Goal: Information Seeking & Learning: Check status

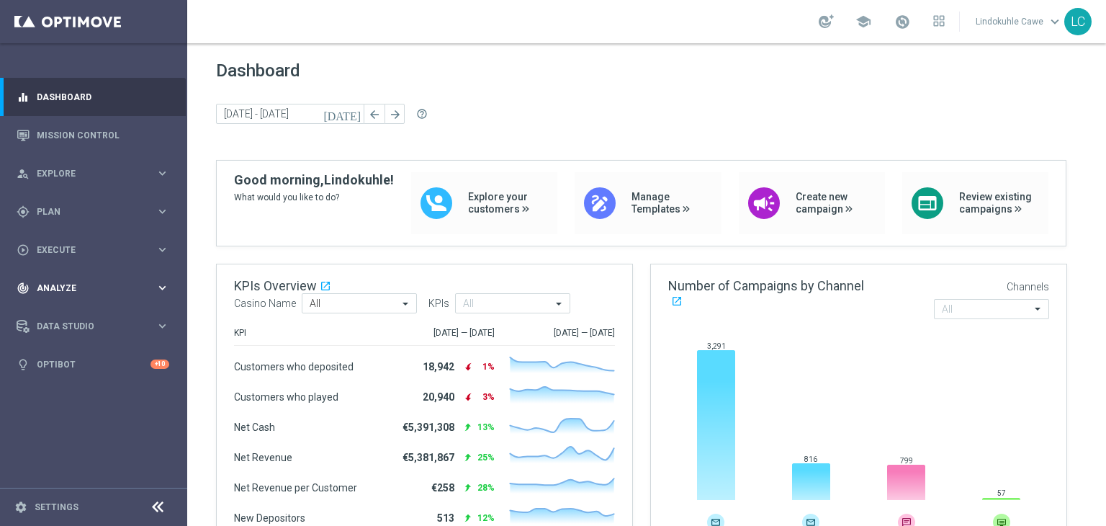
click at [65, 277] on div "track_changes Analyze keyboard_arrow_right" at bounding box center [93, 288] width 186 height 38
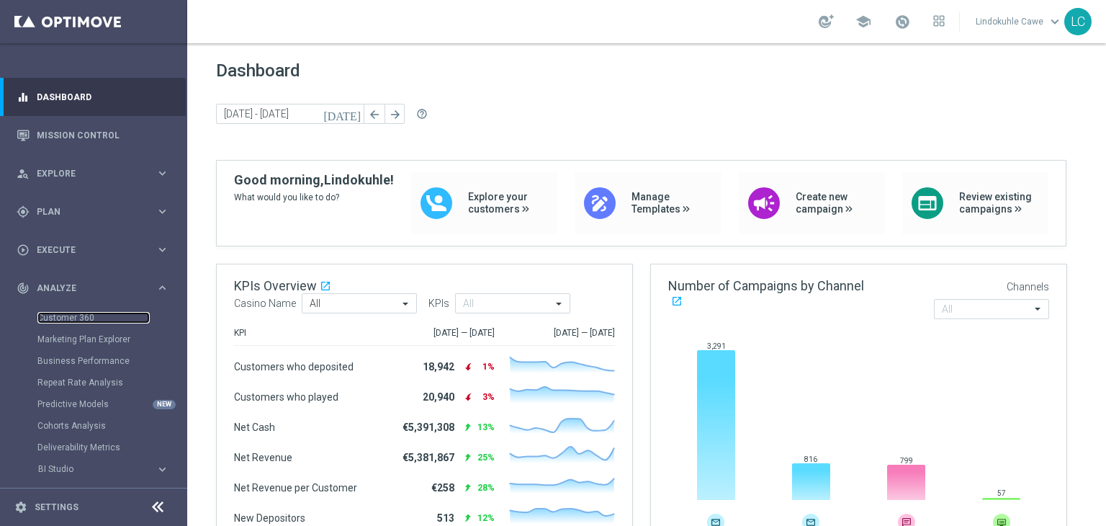
click at [55, 316] on link "Customer 360" at bounding box center [93, 318] width 112 height 12
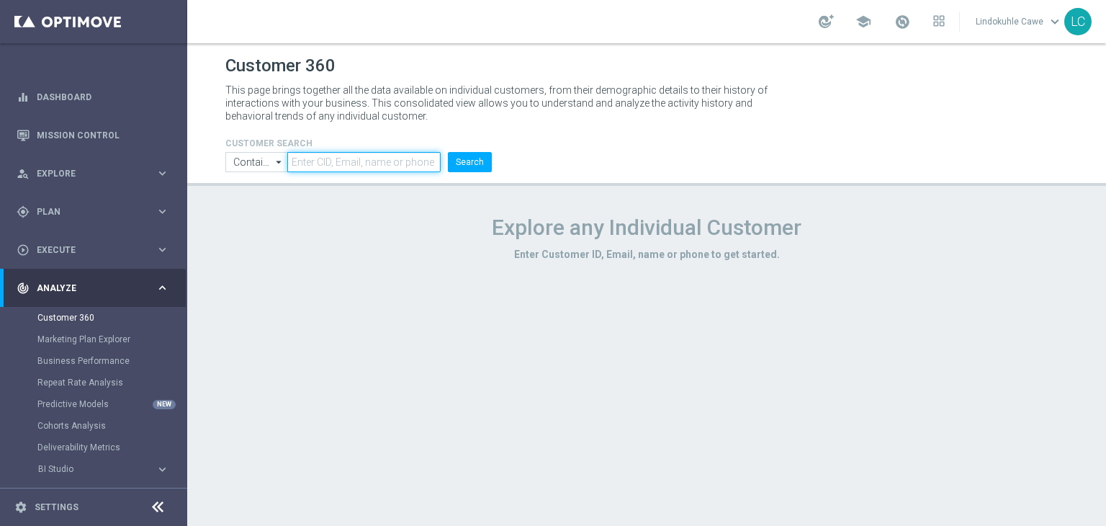
click at [325, 158] on input "text" at bounding box center [363, 162] width 153 height 20
paste input "758601704790998"
click at [453, 154] on button "Search" at bounding box center [470, 162] width 44 height 20
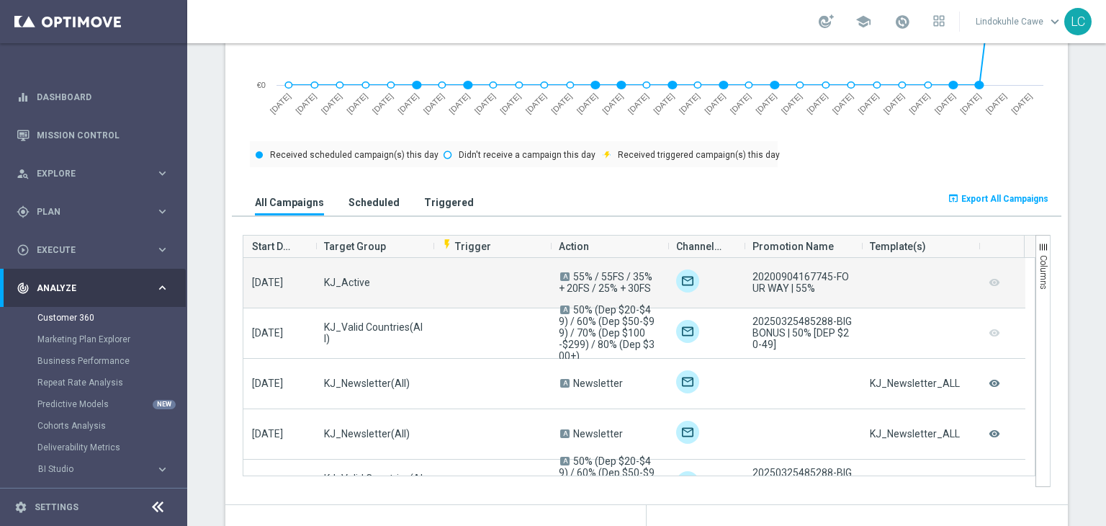
scroll to position [903, 0]
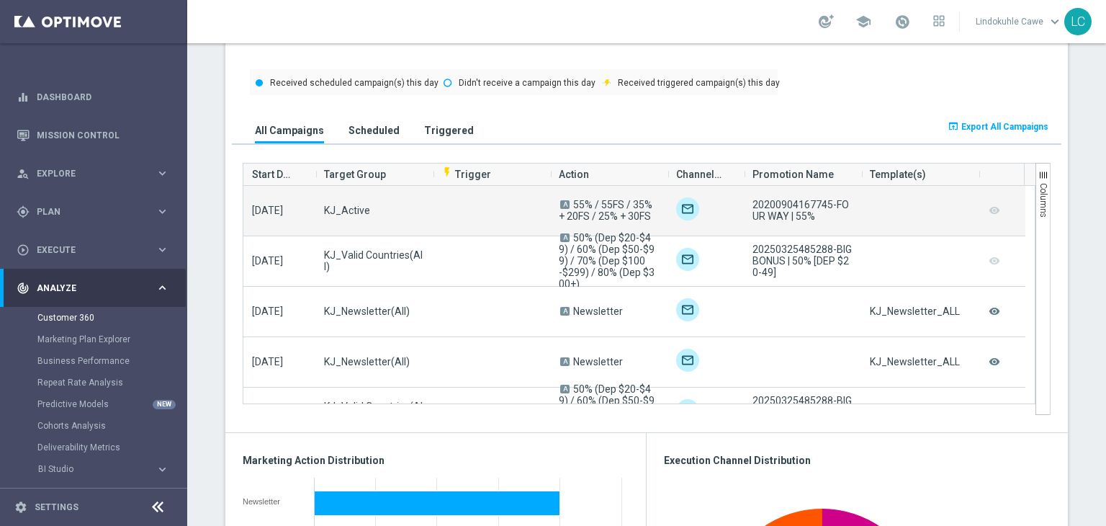
click at [346, 208] on span "KJ_Active" at bounding box center [347, 211] width 46 height 12
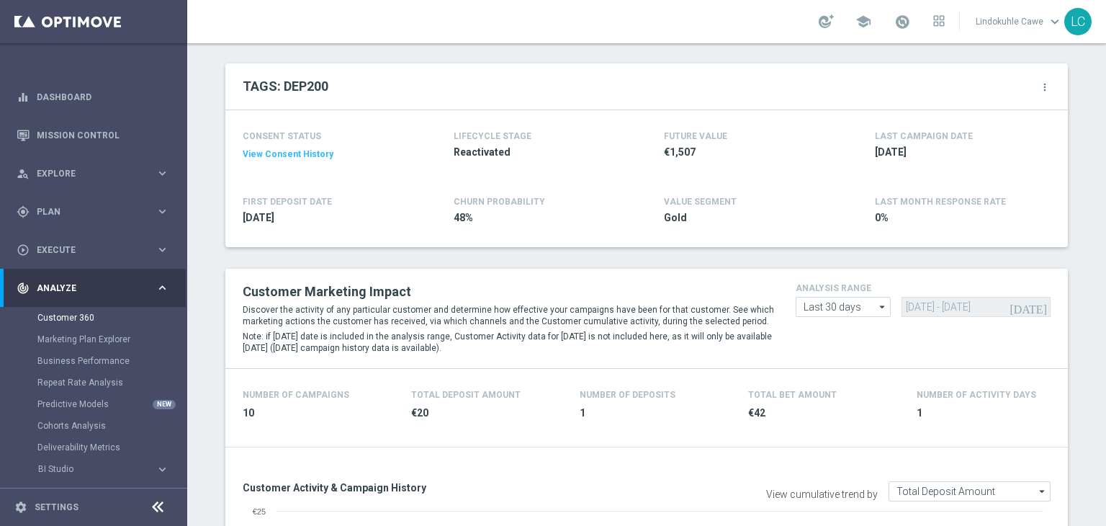
scroll to position [0, 0]
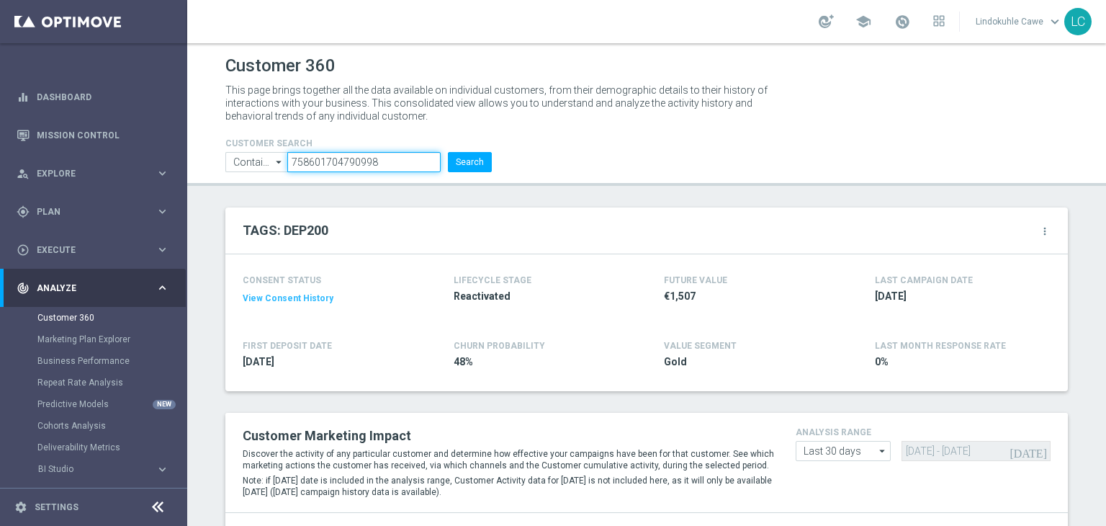
drag, startPoint x: 380, startPoint y: 157, endPoint x: 278, endPoint y: 162, distance: 101.7
click at [278, 162] on ul "Contains Contains arrow_drop_down Show Selected 0 of NaN Contains Equals" at bounding box center [359, 162] width 274 height 20
paste input "132451743504831"
type input "132451743504831"
click at [470, 166] on button "Search" at bounding box center [470, 162] width 44 height 20
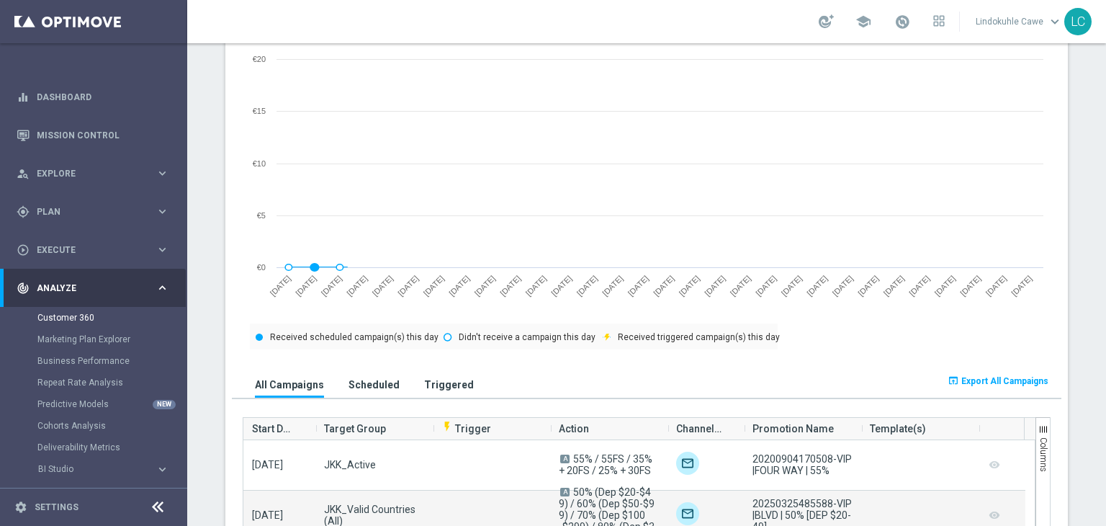
scroll to position [712, 0]
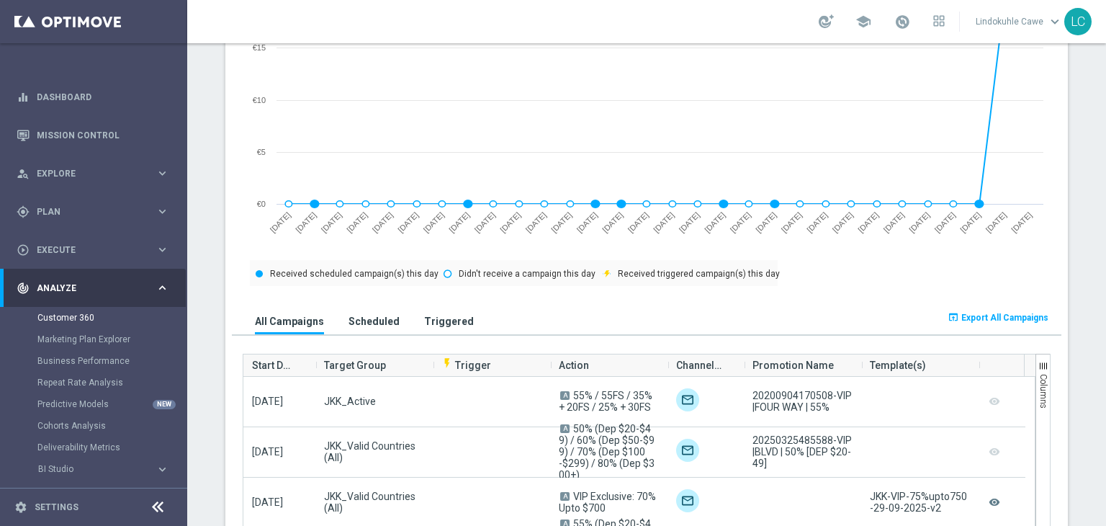
drag, startPoint x: 224, startPoint y: 177, endPoint x: 219, endPoint y: 171, distance: 7.7
click at [225, 176] on div "Customer Activity & Campaign History View cumulative trend by Total Deposit Amo…" at bounding box center [646, 258] width 843 height 730
